Goal: Task Accomplishment & Management: Manage account settings

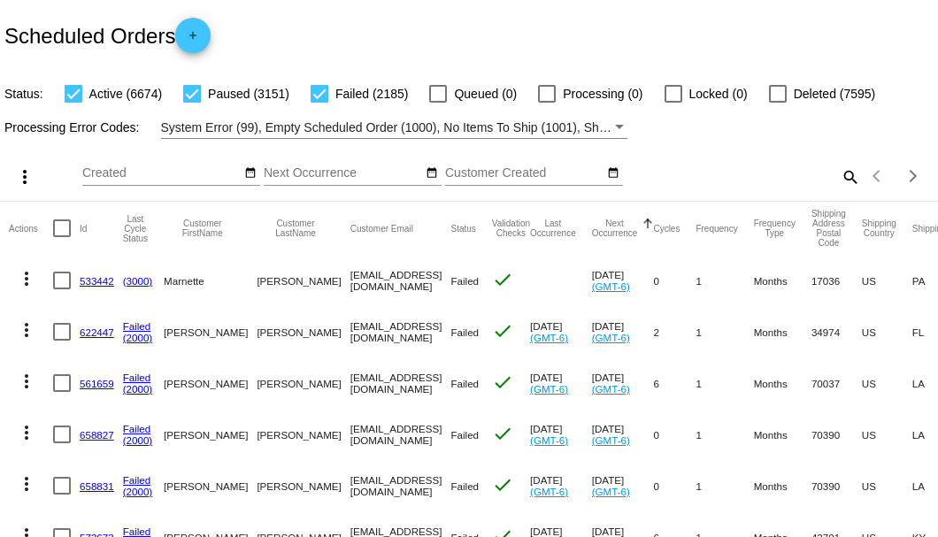
click at [839, 190] on mat-icon "search" at bounding box center [849, 176] width 21 height 27
click at [834, 180] on input "Search" at bounding box center [743, 173] width 234 height 14
click at [839, 190] on mat-icon "search" at bounding box center [849, 176] width 21 height 27
click at [837, 180] on input "Search" at bounding box center [743, 173] width 234 height 14
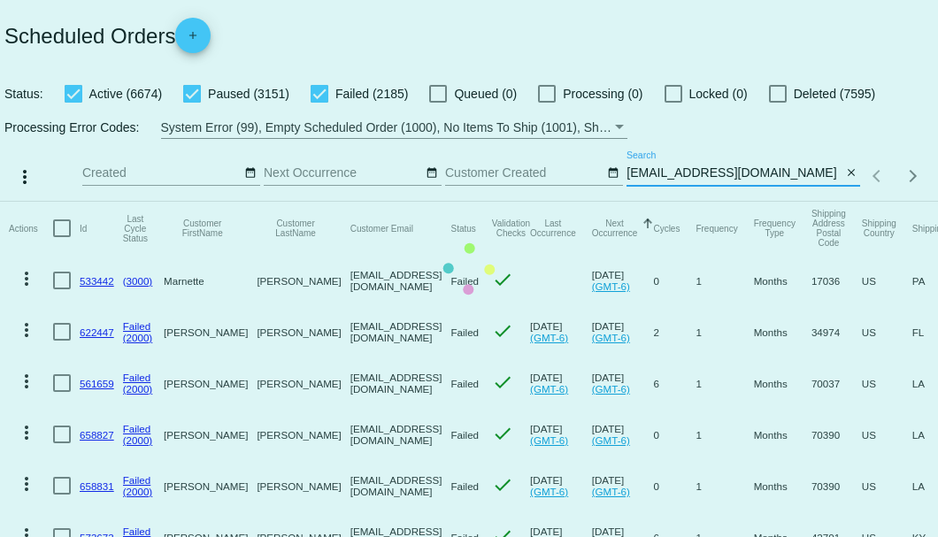
type input "[EMAIL_ADDRESS][DOMAIN_NAME]"
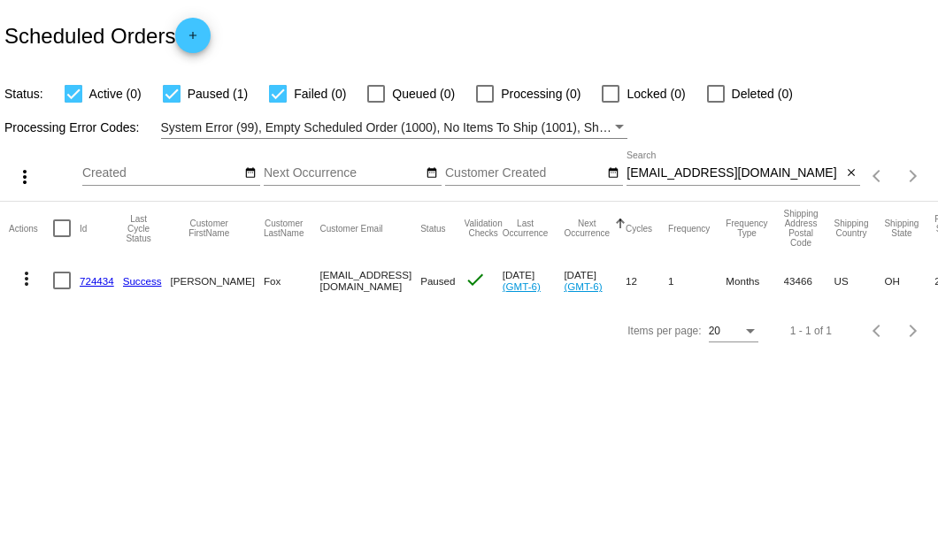
click at [87, 283] on link "724434" at bounding box center [97, 281] width 35 height 12
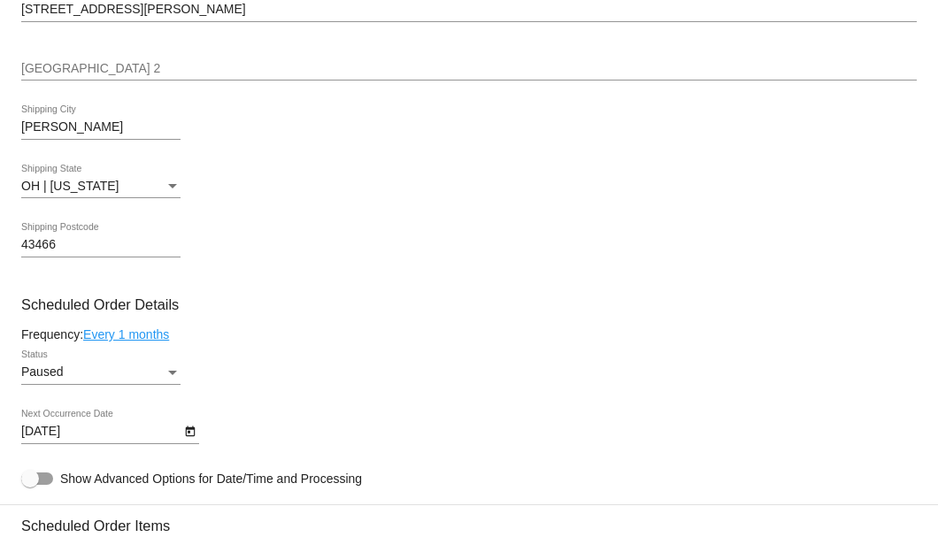
scroll to position [943, 0]
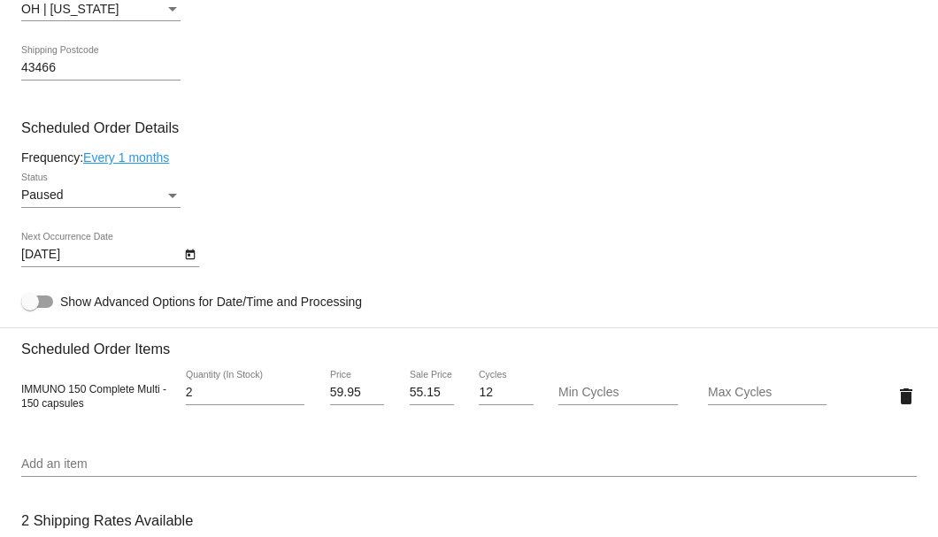
click at [184, 257] on icon "Open calendar" at bounding box center [190, 254] width 12 height 21
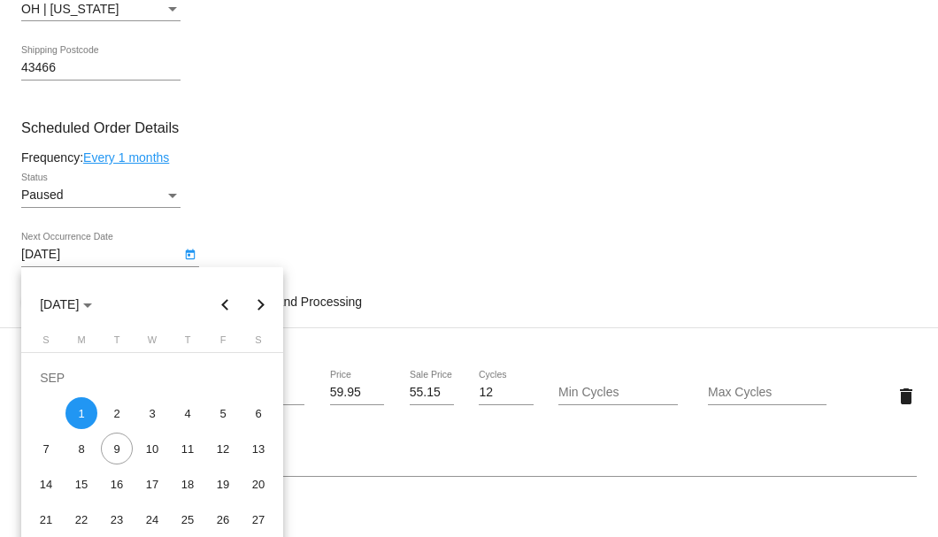
click at [172, 201] on div at bounding box center [469, 268] width 938 height 537
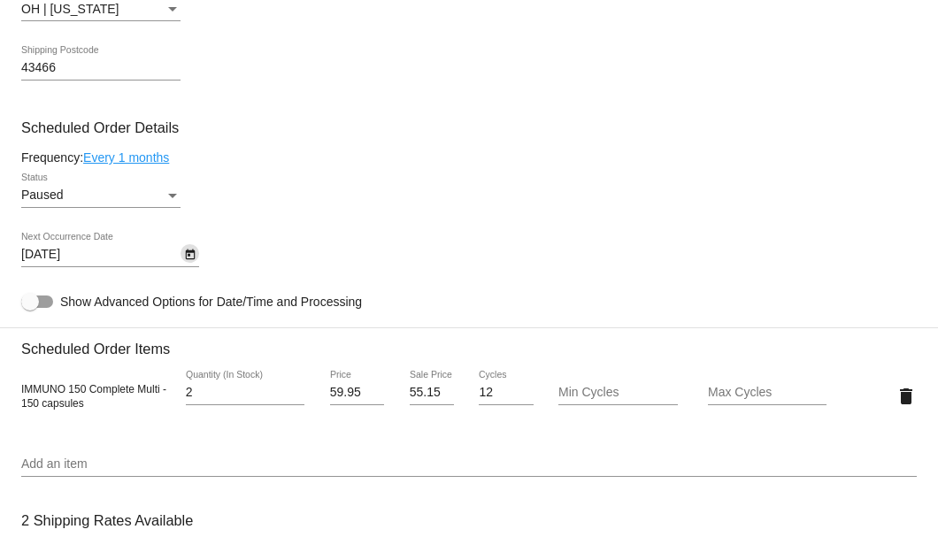
click at [172, 201] on div "Status" at bounding box center [173, 195] width 16 height 14
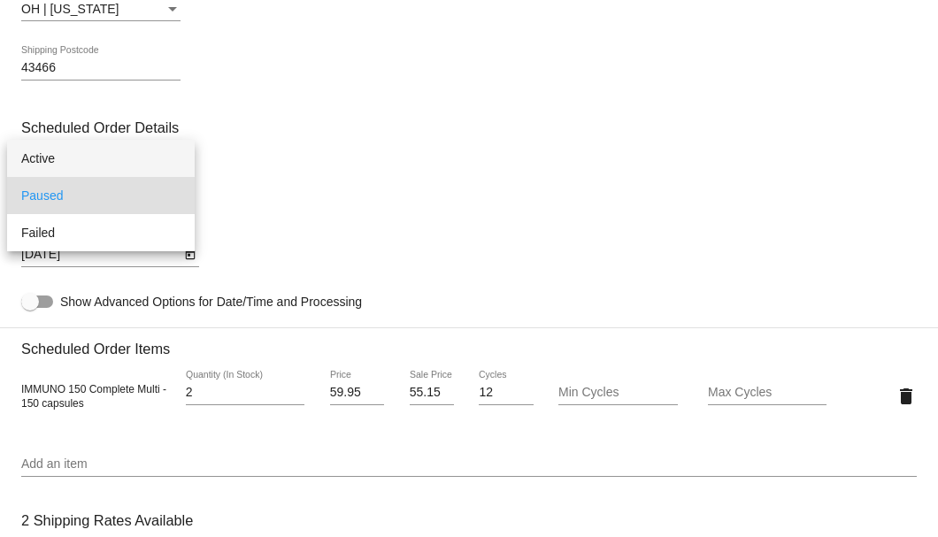
click at [148, 156] on span "Active" at bounding box center [100, 158] width 159 height 37
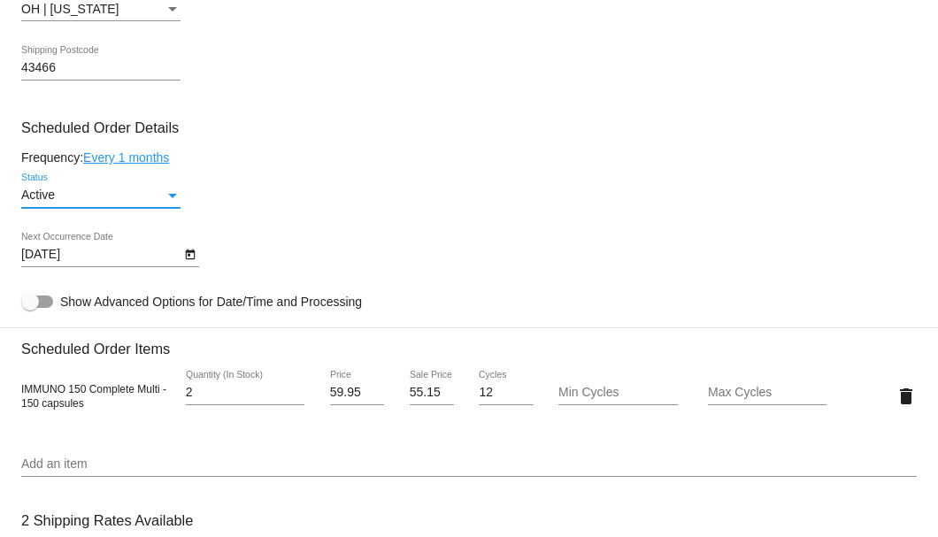
click at [193, 255] on icon "Open calendar" at bounding box center [190, 254] width 10 height 11
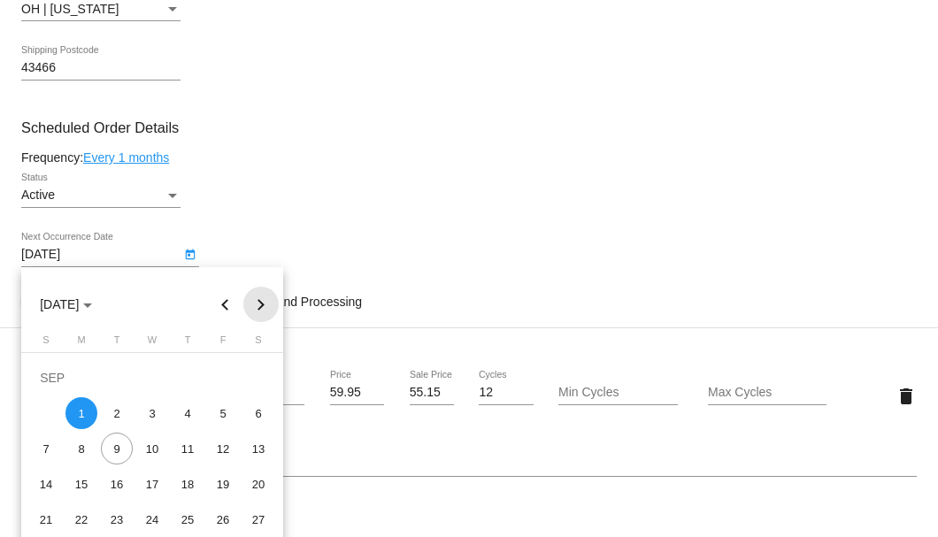
click at [266, 296] on button "Next month" at bounding box center [260, 304] width 35 height 35
click at [157, 375] on div "1" at bounding box center [152, 378] width 32 height 32
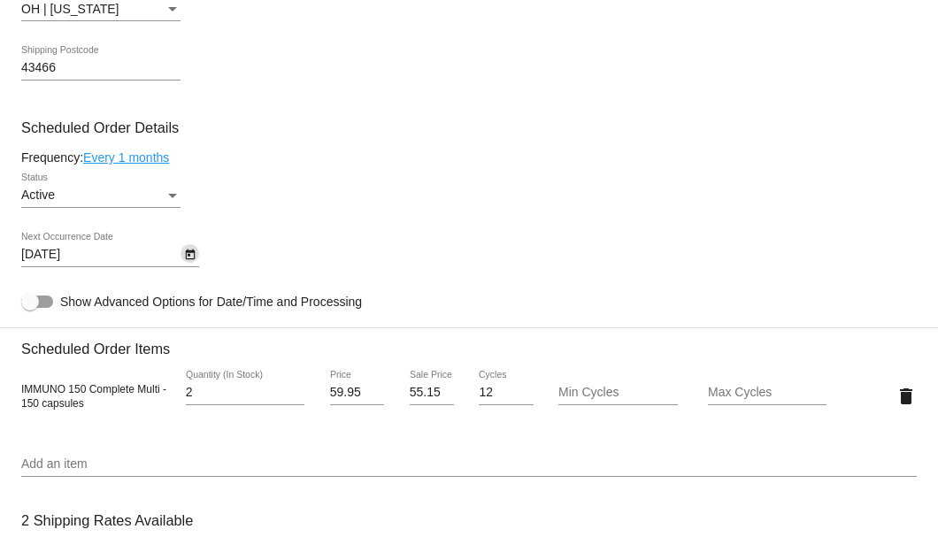
click at [189, 253] on icon "Open calendar" at bounding box center [190, 254] width 10 height 11
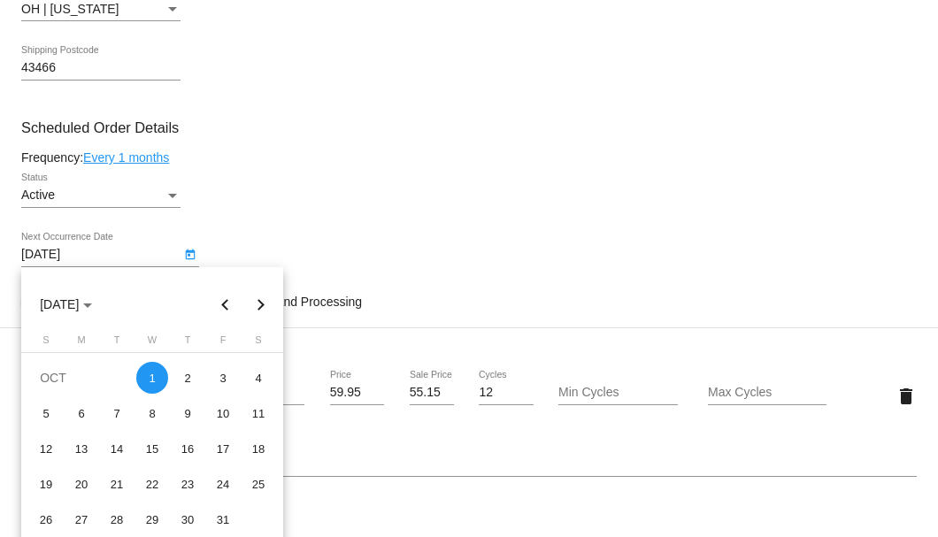
click at [257, 297] on button "Next month" at bounding box center [260, 304] width 35 height 35
click at [256, 380] on div "1" at bounding box center [258, 378] width 32 height 32
type input "[DATE]"
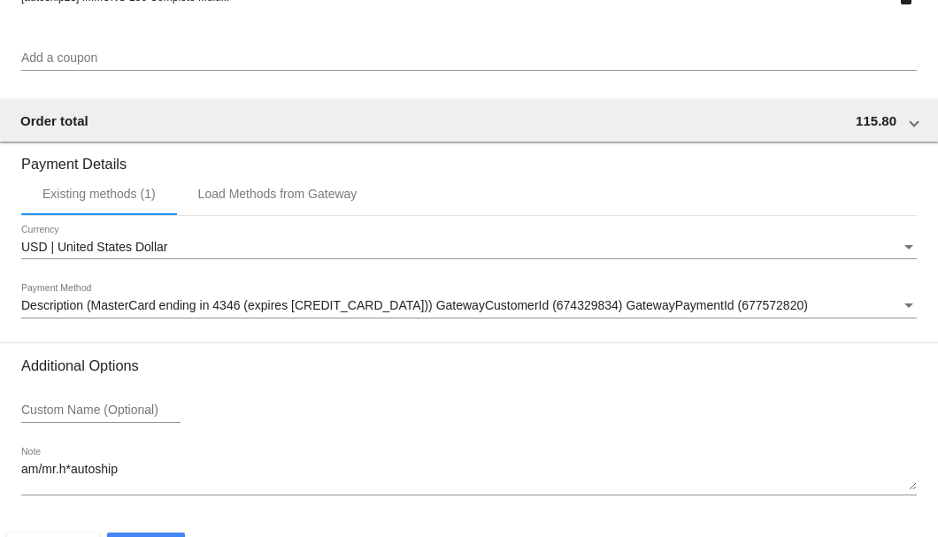
scroll to position [1707, 0]
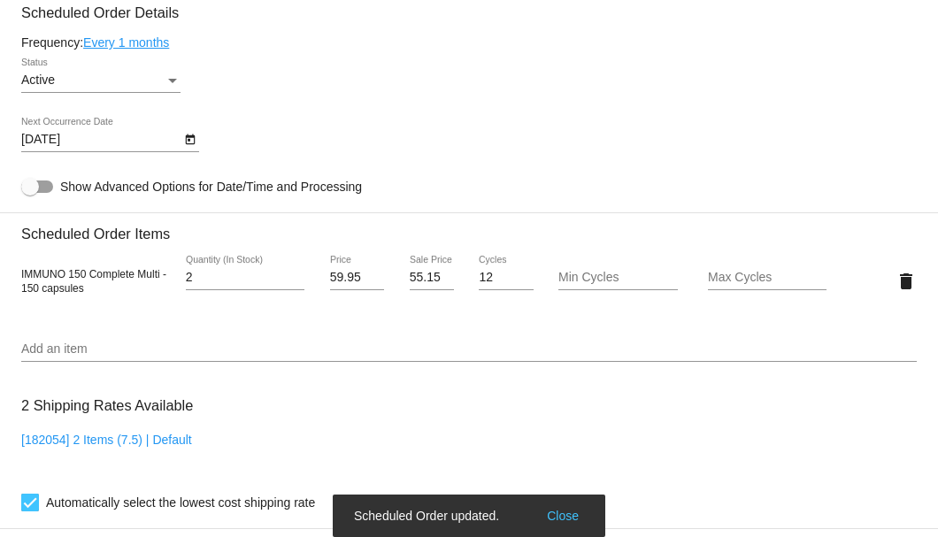
scroll to position [1000, 0]
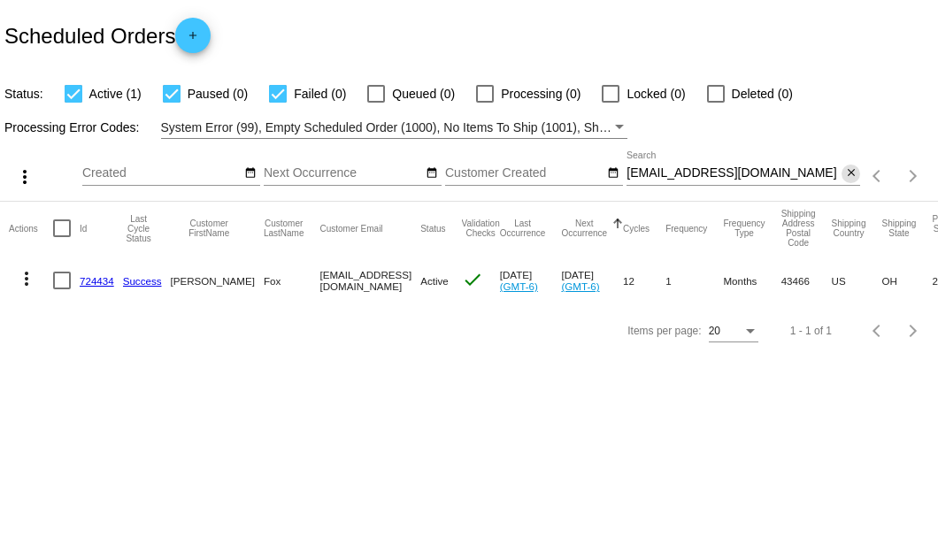
click at [852, 172] on mat-icon "close" at bounding box center [851, 173] width 12 height 14
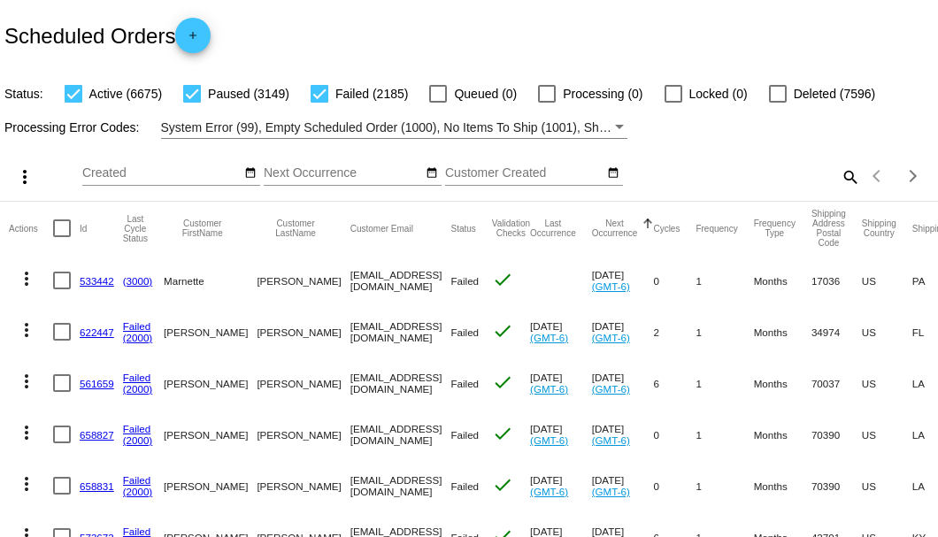
click at [839, 190] on mat-icon "search" at bounding box center [849, 176] width 21 height 27
click at [836, 180] on input "Search" at bounding box center [743, 173] width 234 height 14
paste input "weather771@verizon.net"
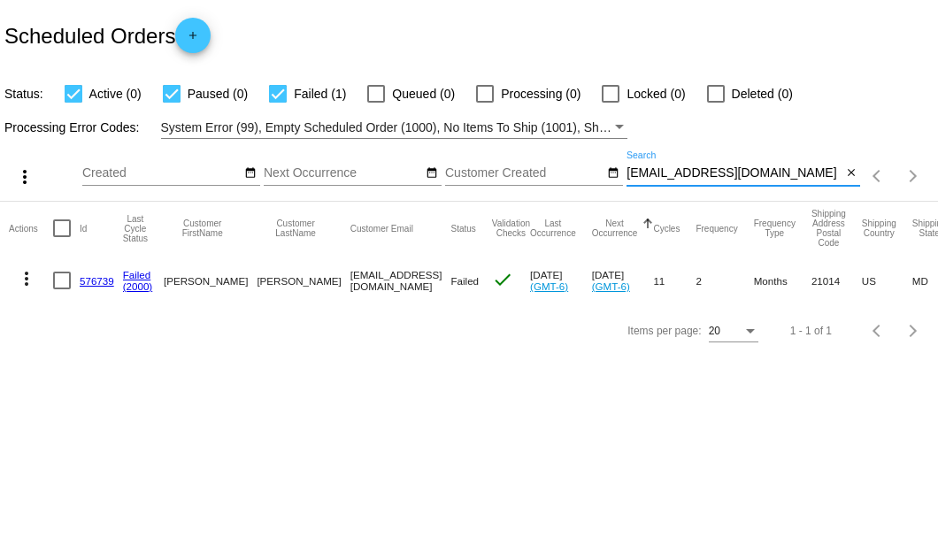
type input "weather771@verizon.net"
click at [92, 278] on link "576739" at bounding box center [97, 281] width 35 height 12
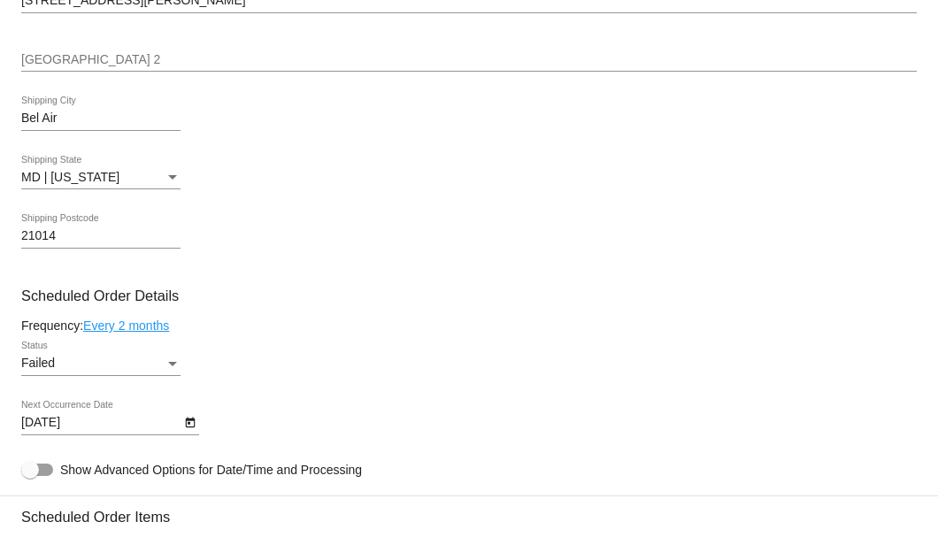
scroll to position [1002, 0]
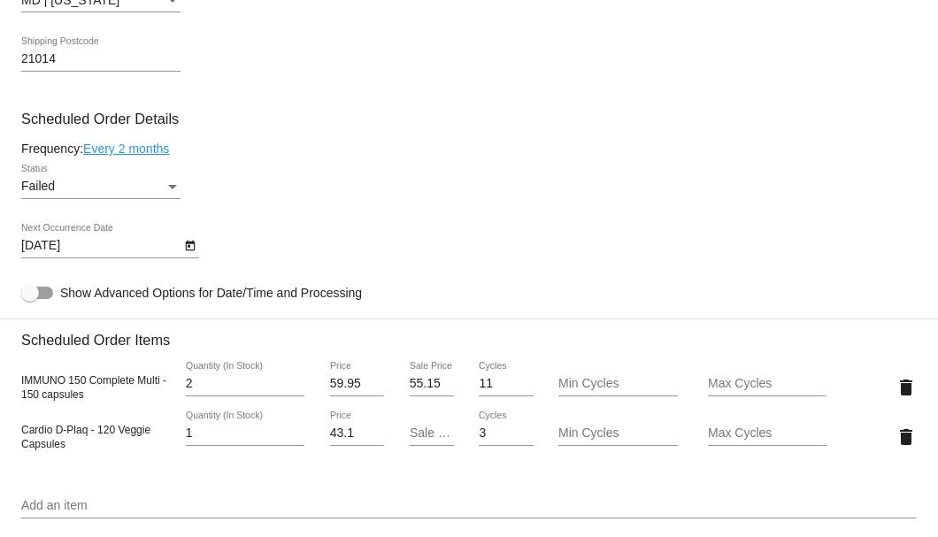
click at [166, 182] on div "Status" at bounding box center [173, 187] width 16 height 14
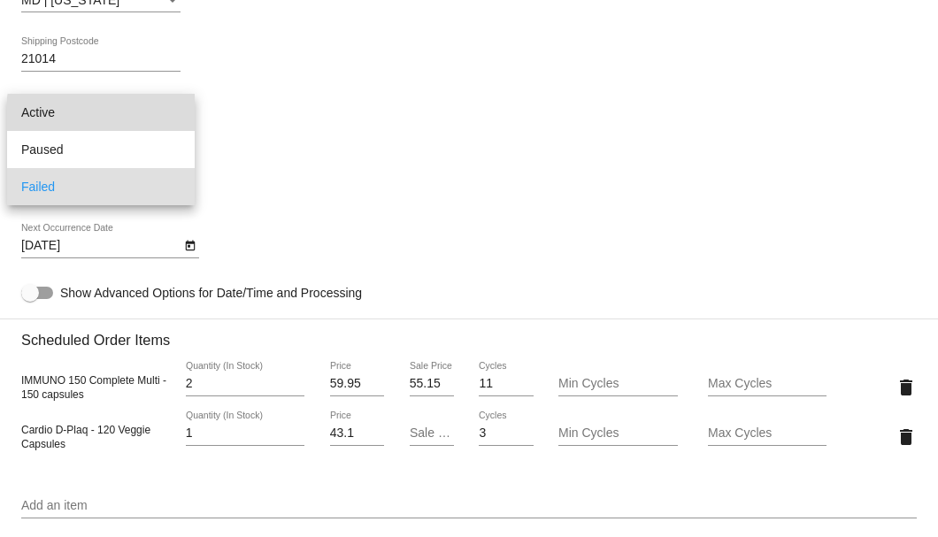
click at [142, 119] on span "Active" at bounding box center [100, 112] width 159 height 37
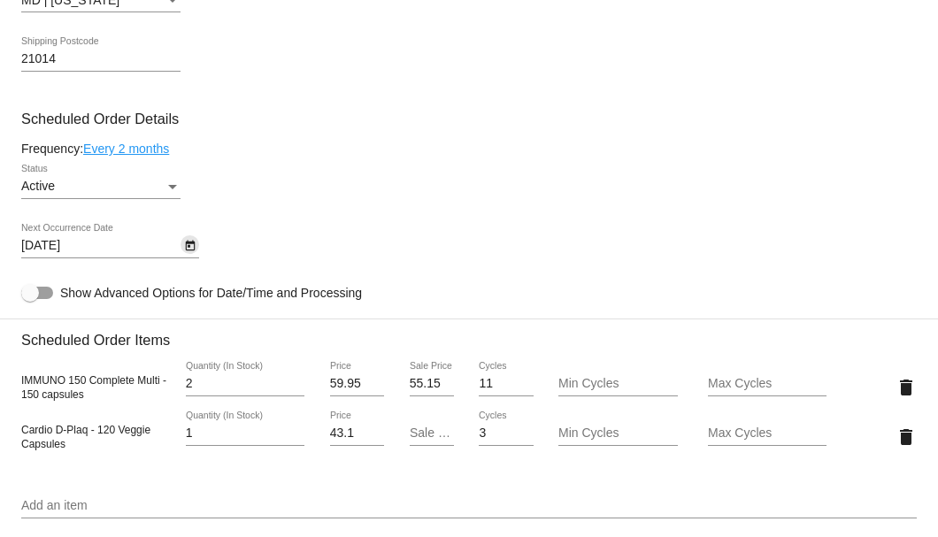
click at [193, 247] on icon "Open calendar" at bounding box center [190, 246] width 10 height 11
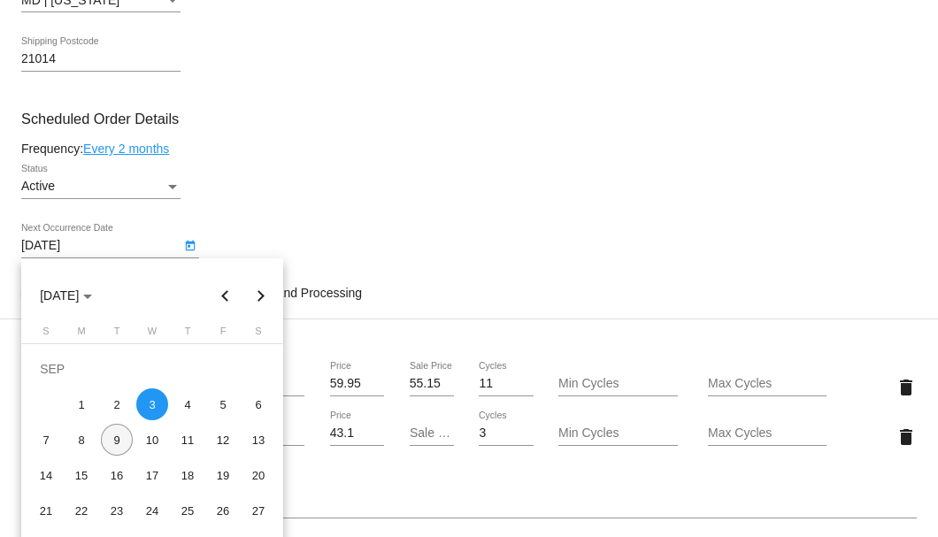
click at [119, 439] on div "9" at bounding box center [117, 440] width 32 height 32
type input "9/9/2025"
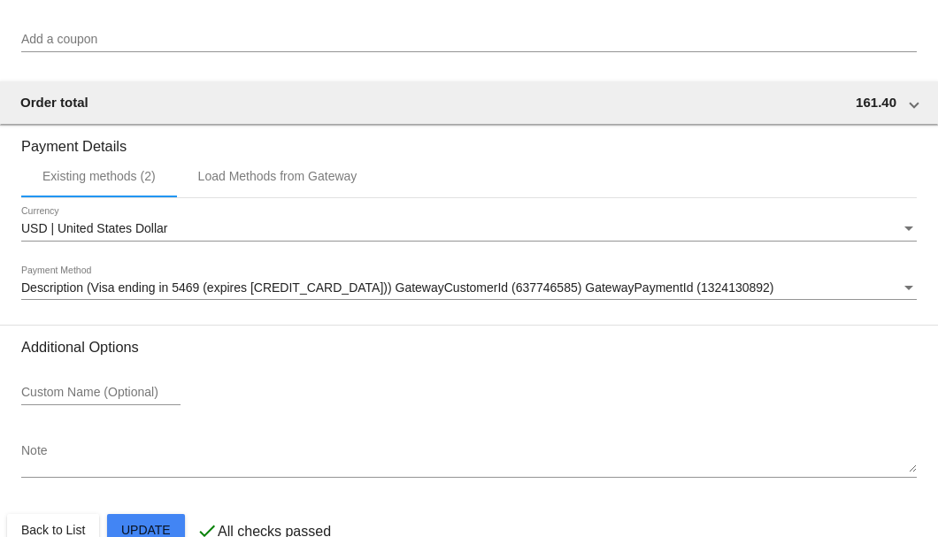
scroll to position [1808, 0]
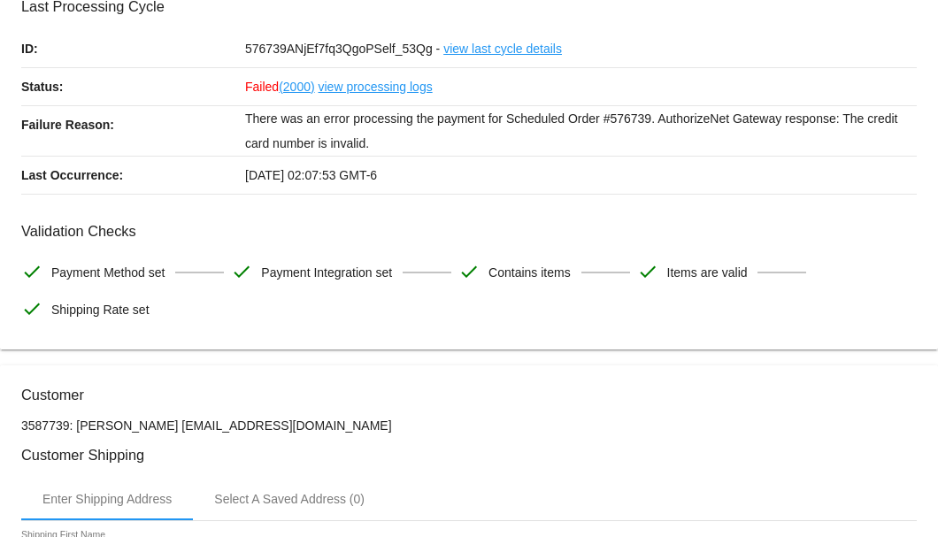
scroll to position [0, 0]
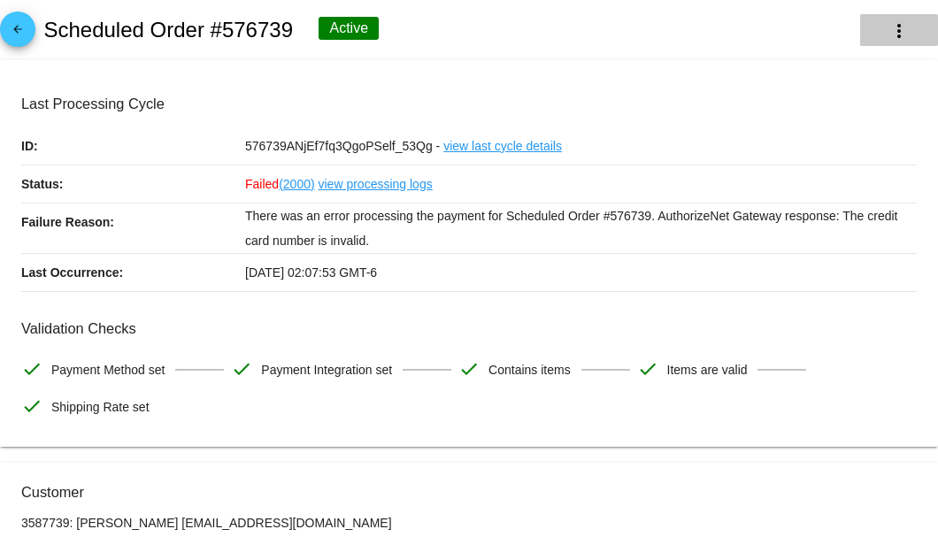
click at [892, 35] on mat-icon "more_vert" at bounding box center [898, 30] width 21 height 21
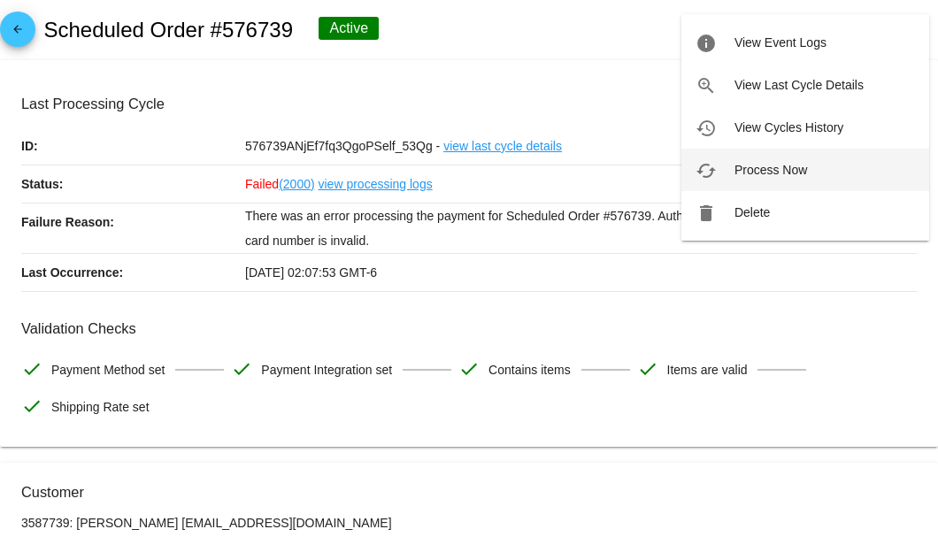
click at [771, 164] on span "Process Now" at bounding box center [770, 170] width 73 height 14
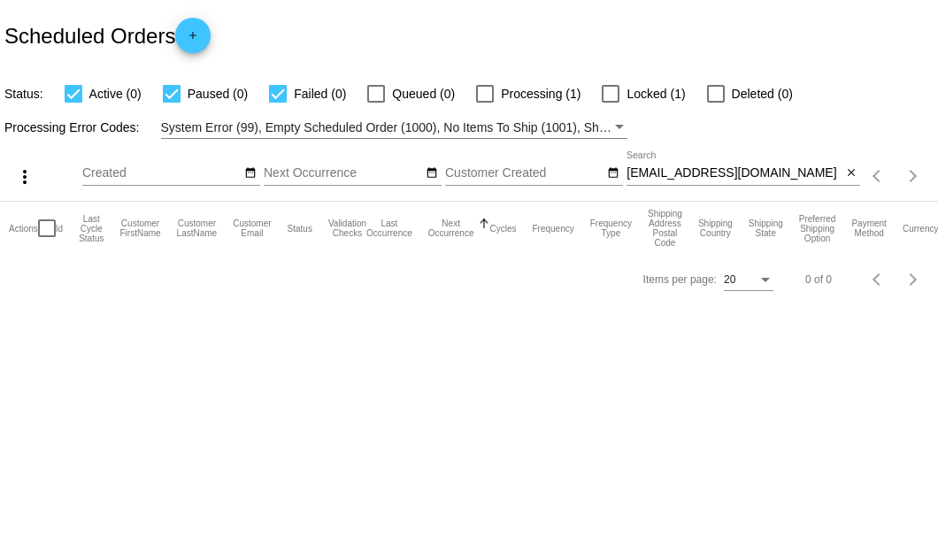
click at [770, 173] on input "weather771@verizon.net" at bounding box center [733, 173] width 215 height 14
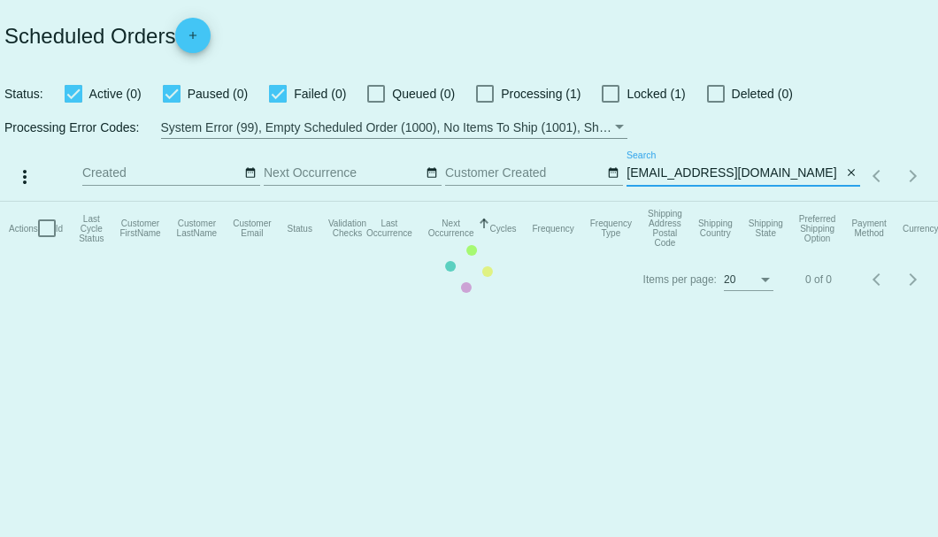
type input "weather771@verizon.net"
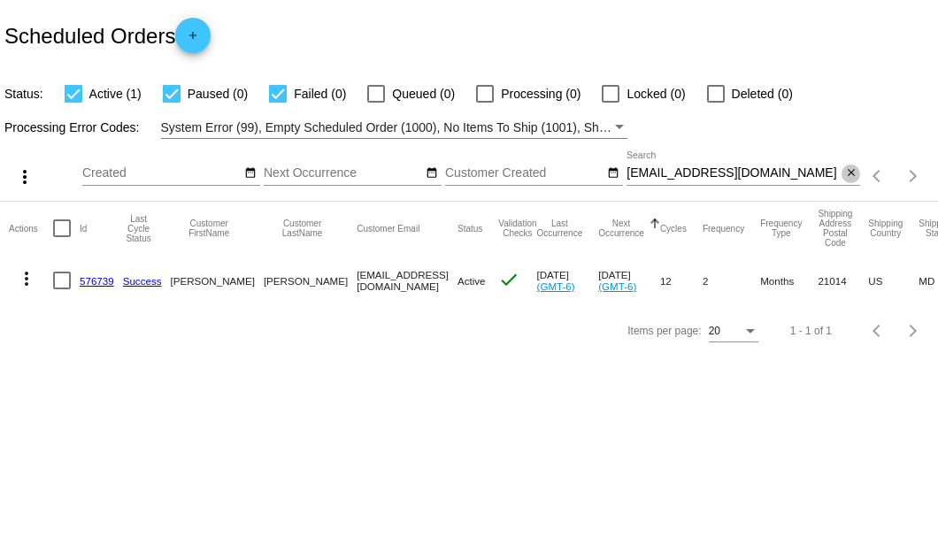
click at [856, 173] on mat-icon "close" at bounding box center [851, 173] width 12 height 14
